Goal: Obtain resource: Download file/media

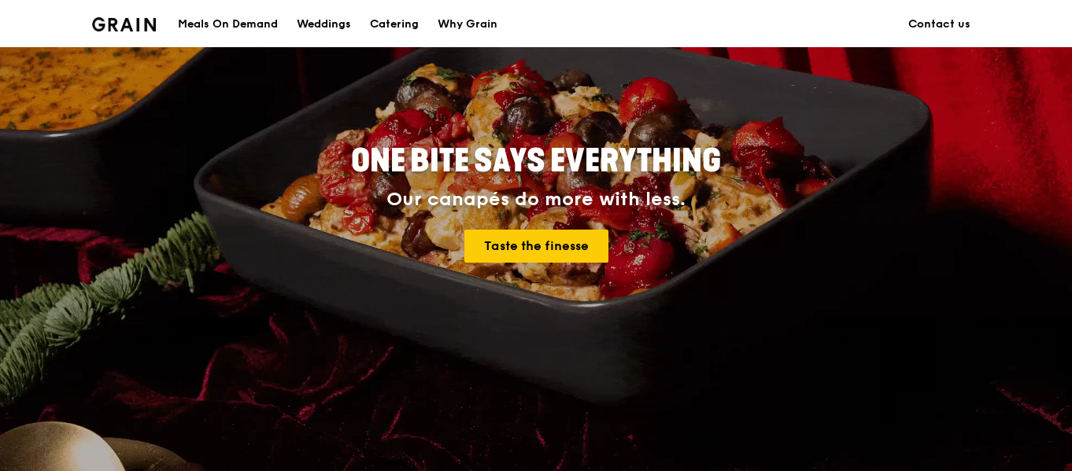
scroll to position [236, 0]
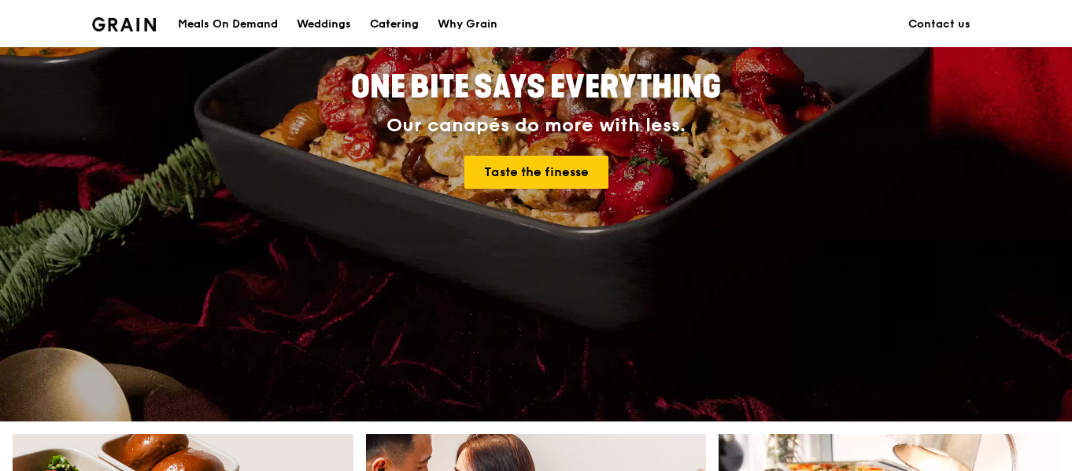
click at [416, 22] on div "Catering" at bounding box center [394, 24] width 49 height 47
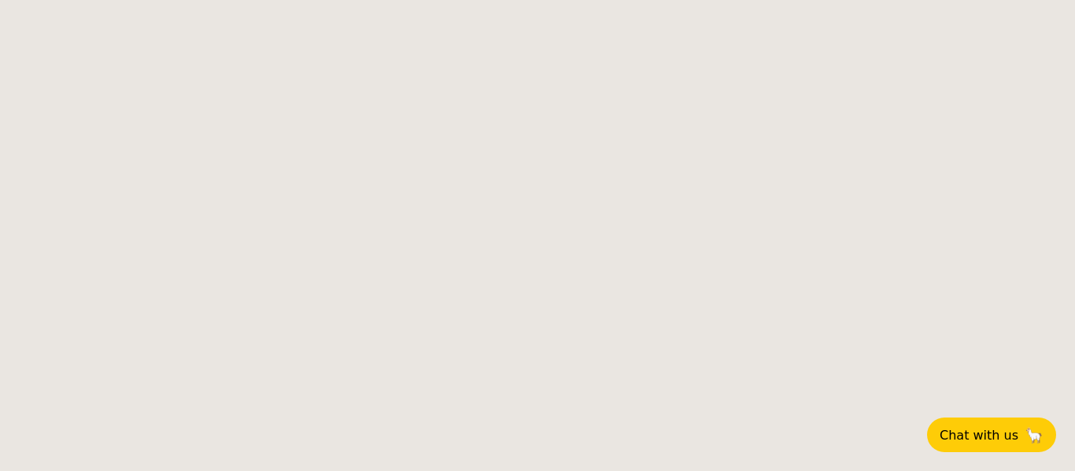
select select
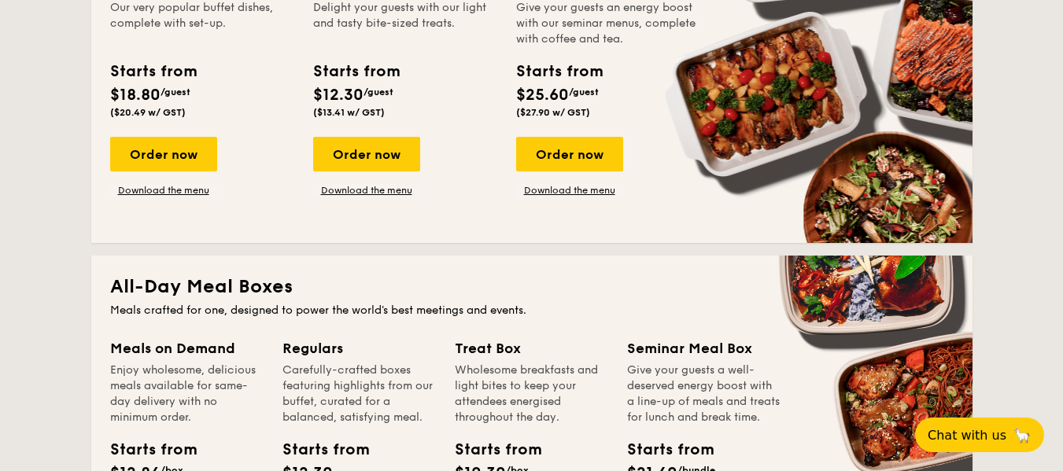
scroll to position [393, 0]
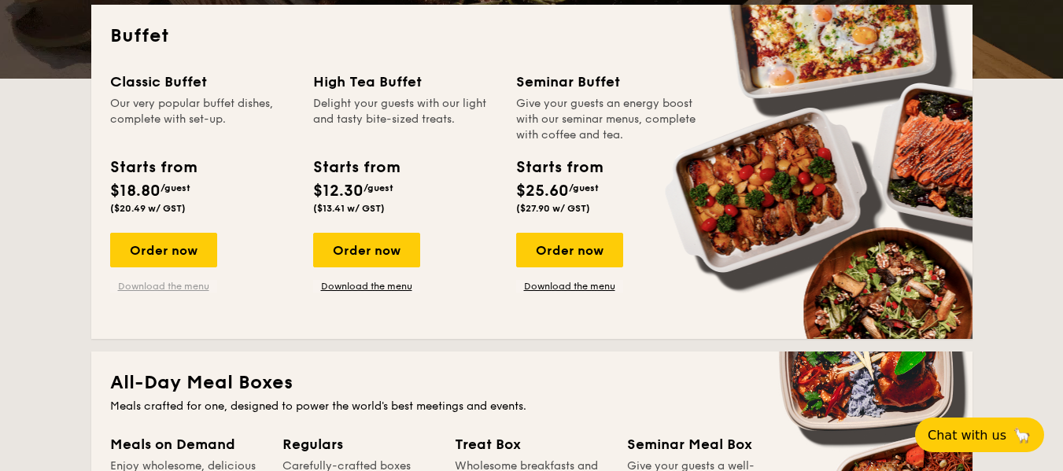
click at [194, 290] on link "Download the menu" at bounding box center [163, 286] width 107 height 13
